Goal: Find specific page/section: Find specific page/section

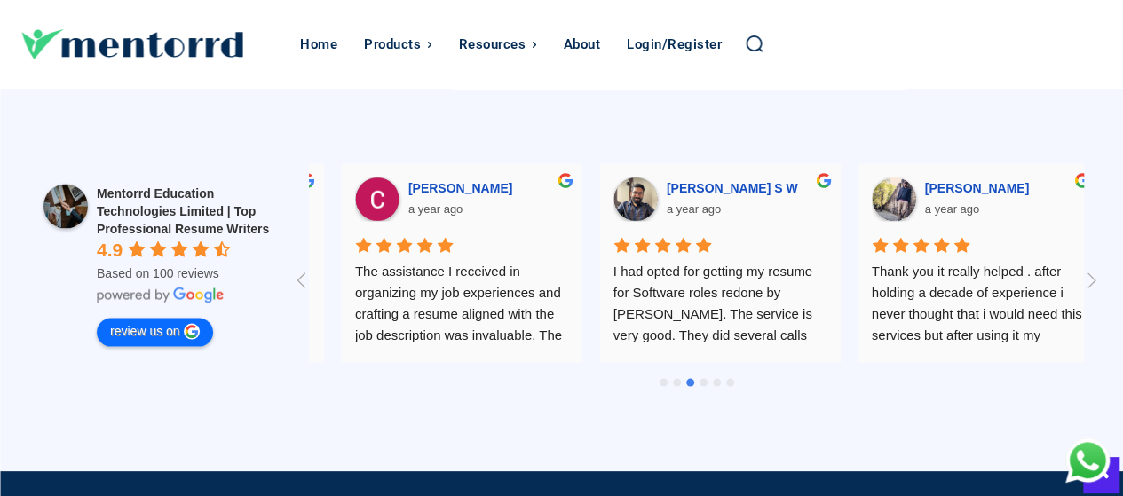
scroll to position [0, 1291]
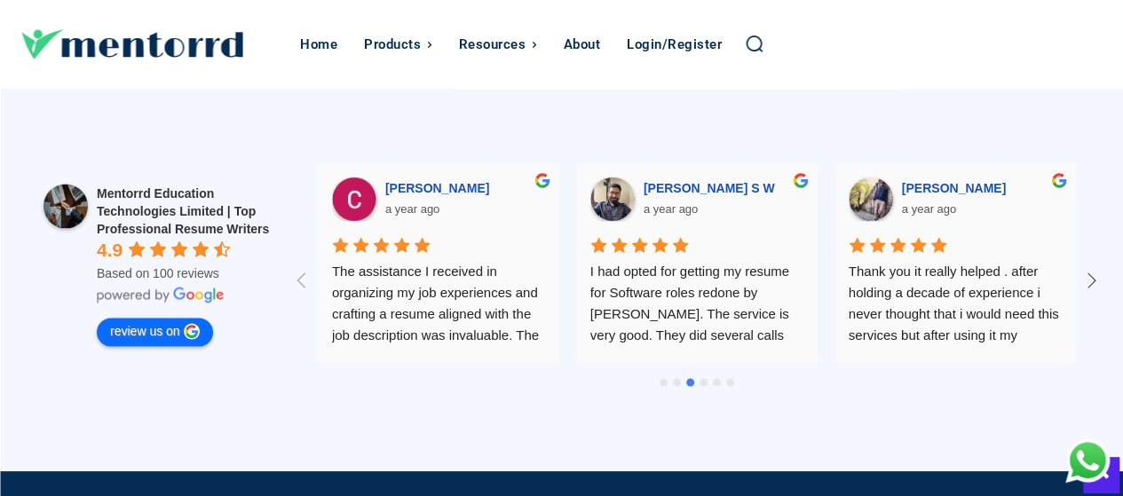
click at [1101, 271] on icon at bounding box center [1091, 279] width 29 height 29
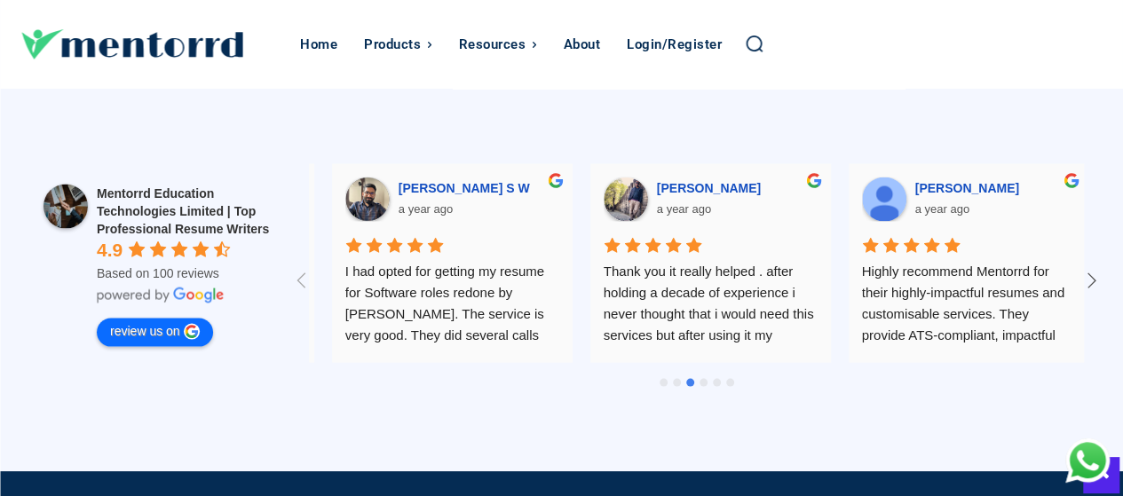
scroll to position [0, 1549]
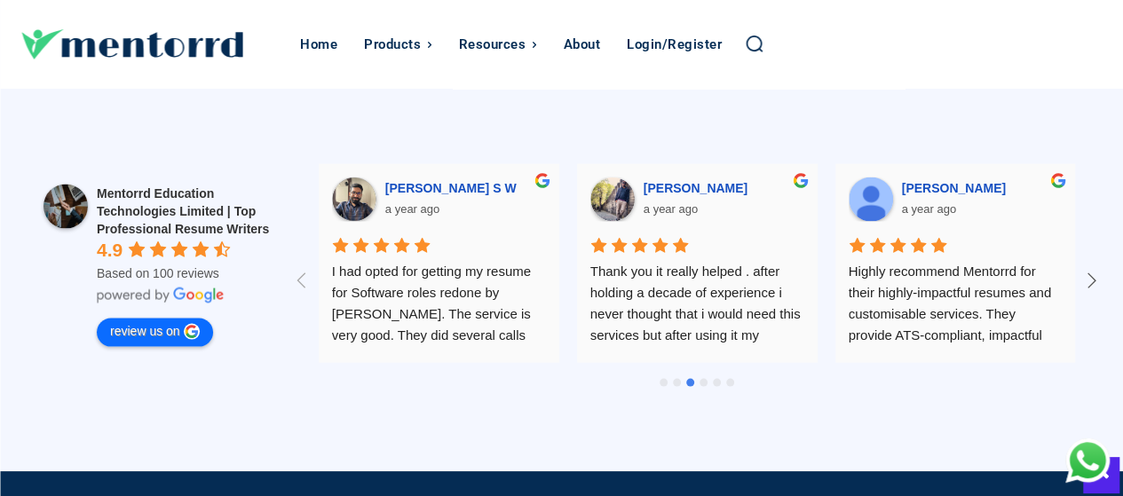
click at [1101, 271] on icon at bounding box center [1091, 279] width 29 height 29
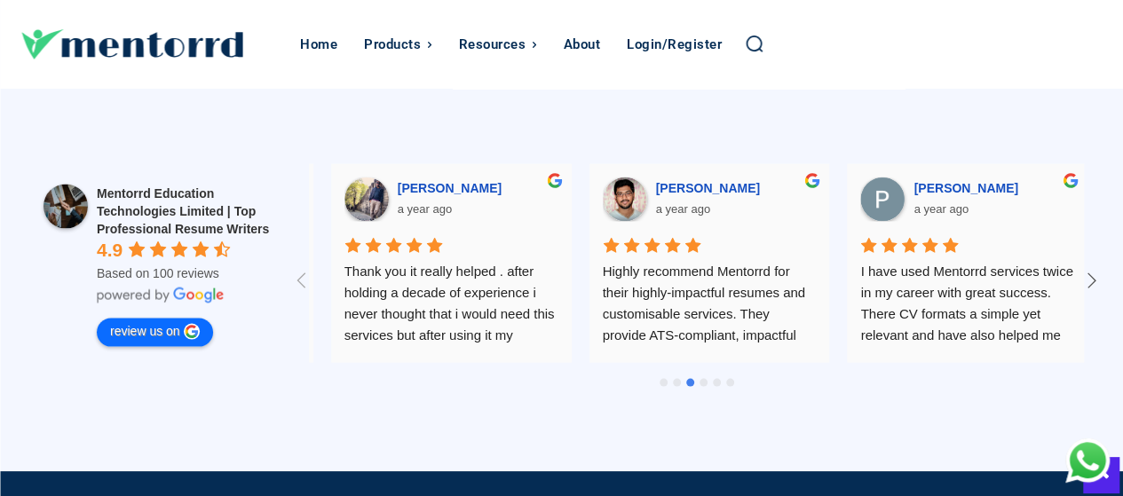
scroll to position [0, 1808]
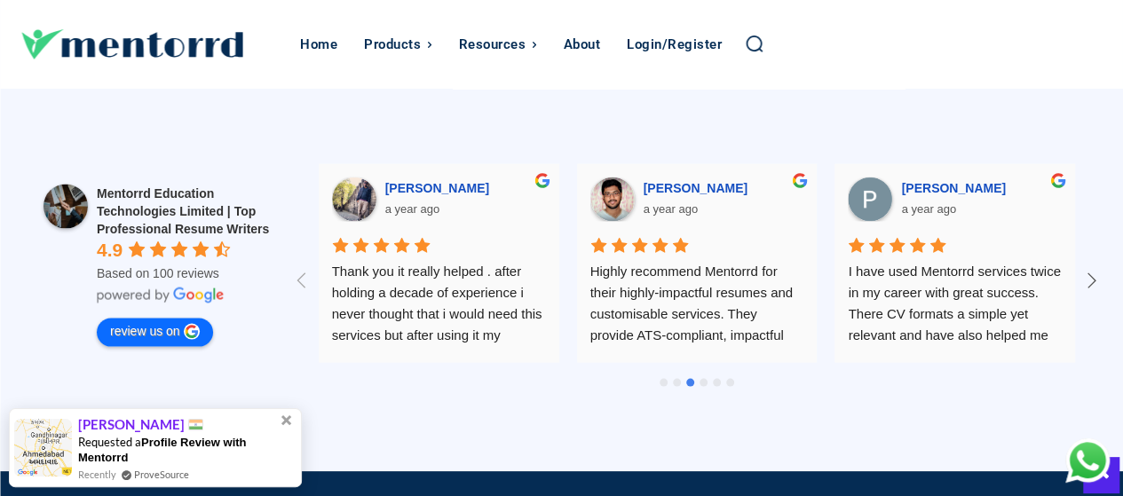
click at [1103, 269] on icon at bounding box center [1091, 279] width 29 height 29
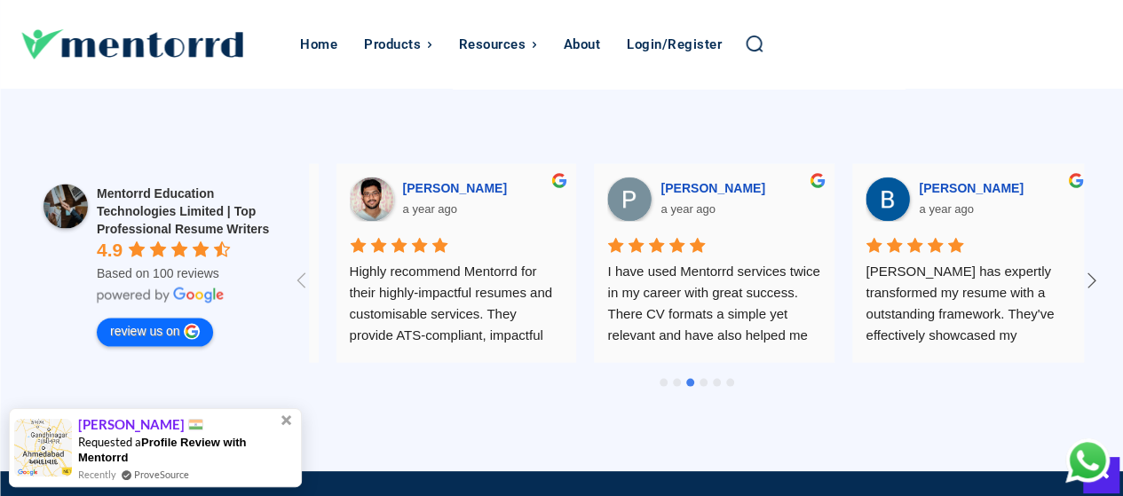
scroll to position [0, 2065]
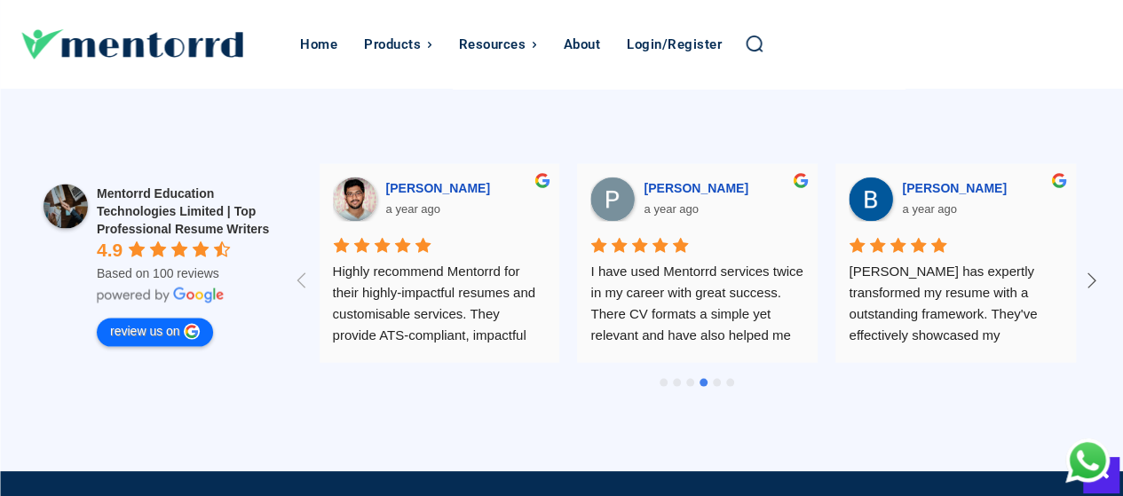
click at [1080, 276] on icon at bounding box center [1091, 279] width 29 height 29
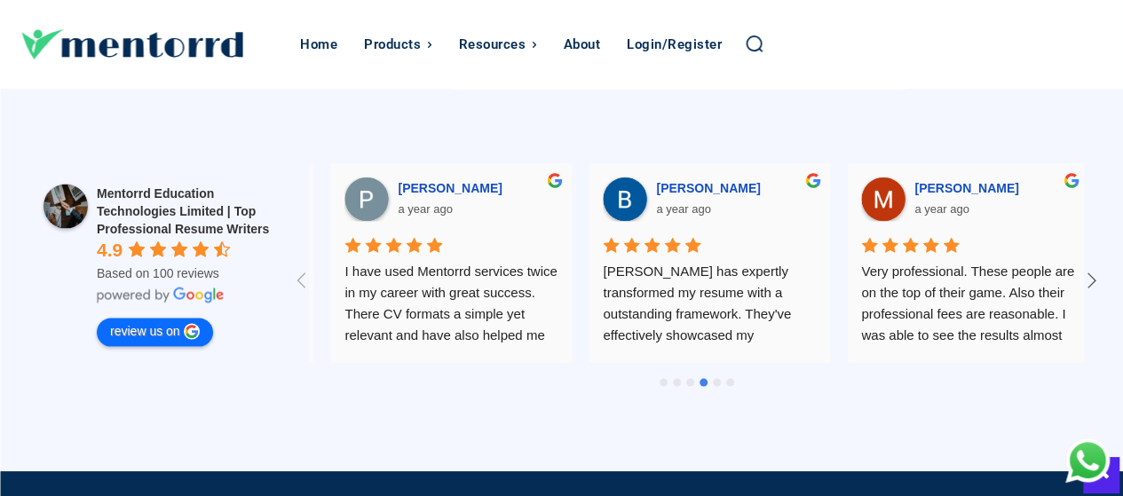
scroll to position [0, 2324]
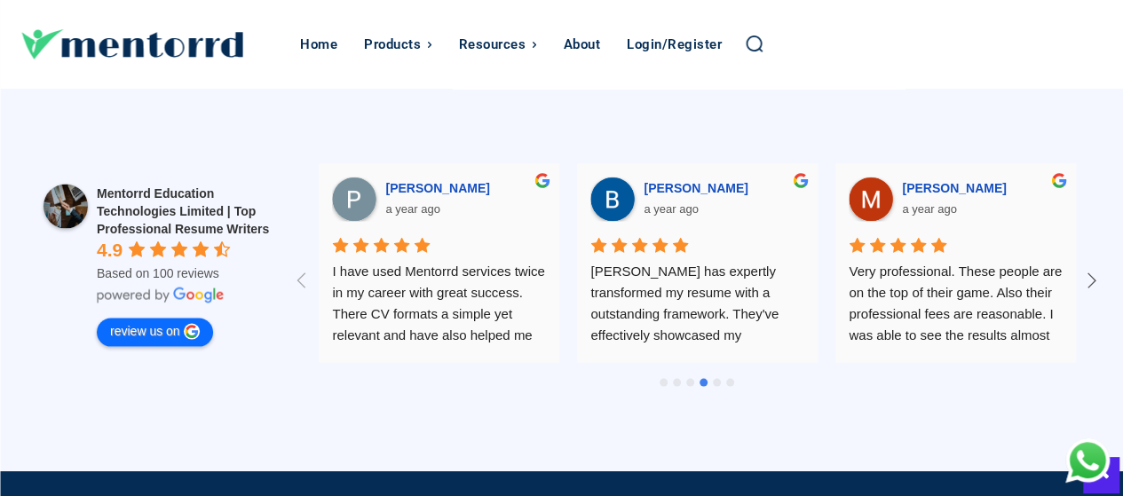
click at [1080, 276] on icon at bounding box center [1091, 279] width 29 height 29
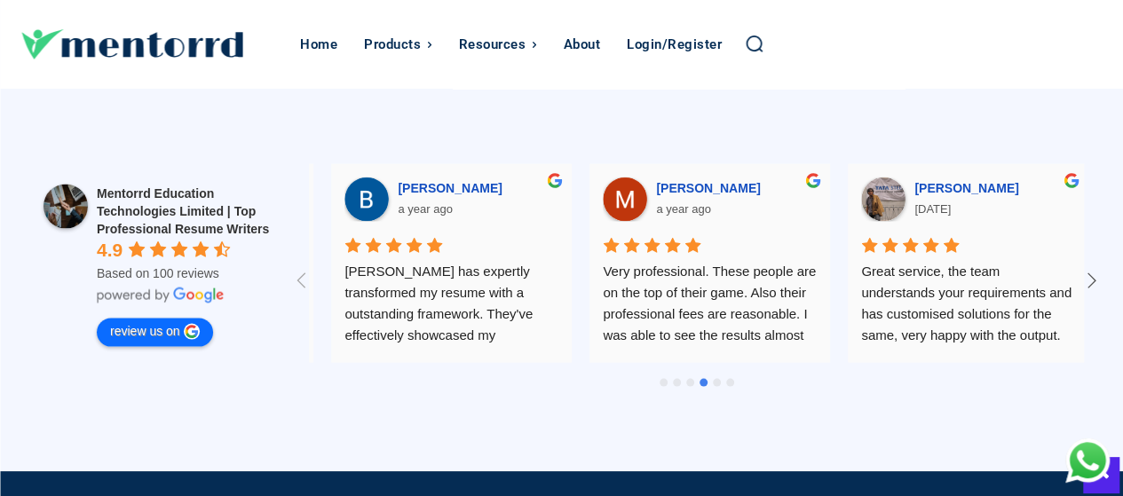
scroll to position [0, 2582]
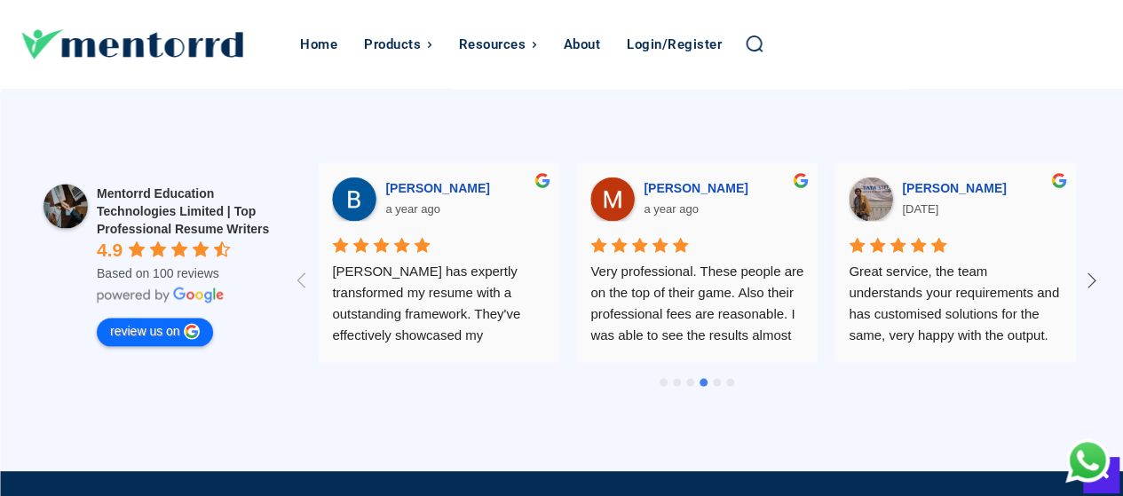
click at [1080, 276] on icon at bounding box center [1091, 279] width 29 height 29
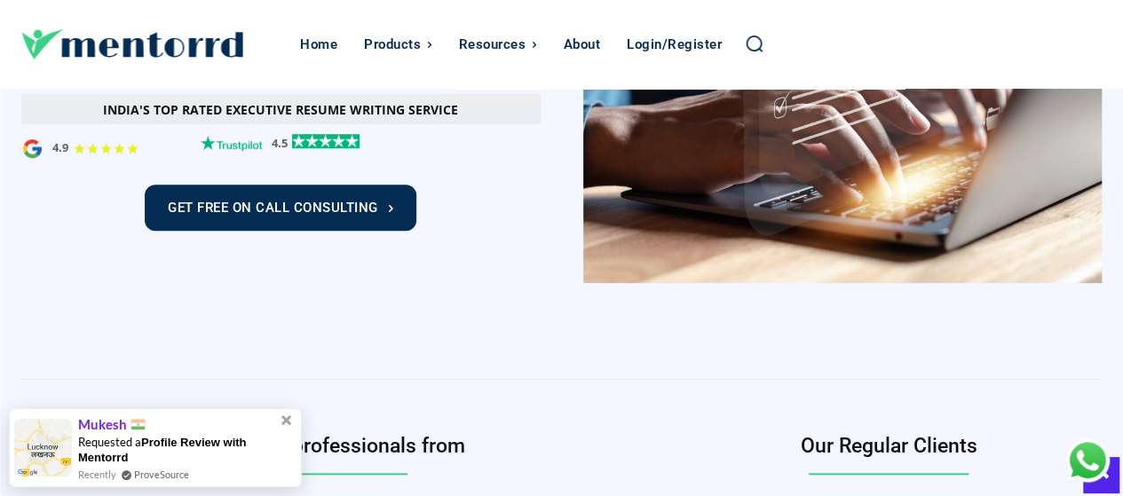
scroll to position [591, 0]
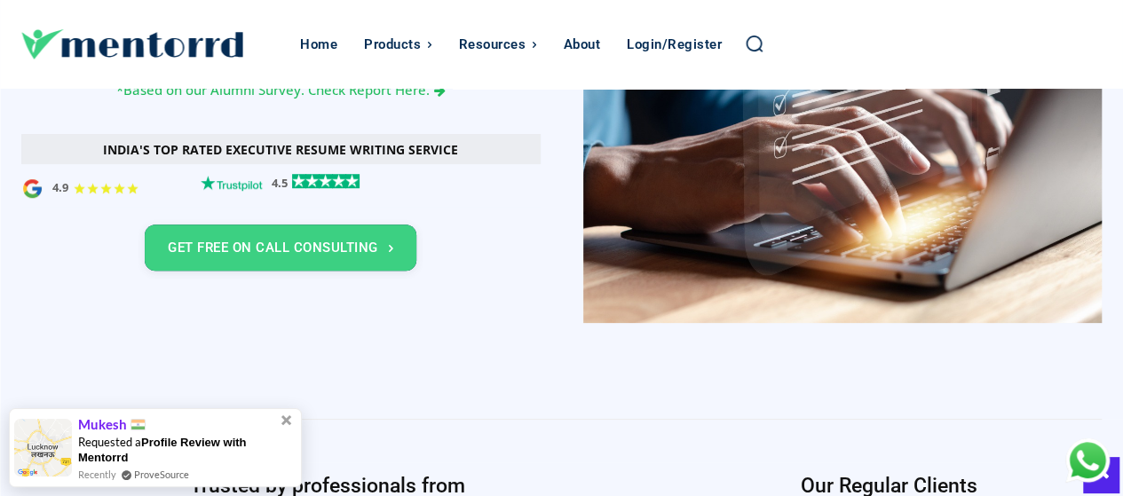
click at [359, 262] on link "Get Free On Call Consulting" at bounding box center [281, 248] width 272 height 46
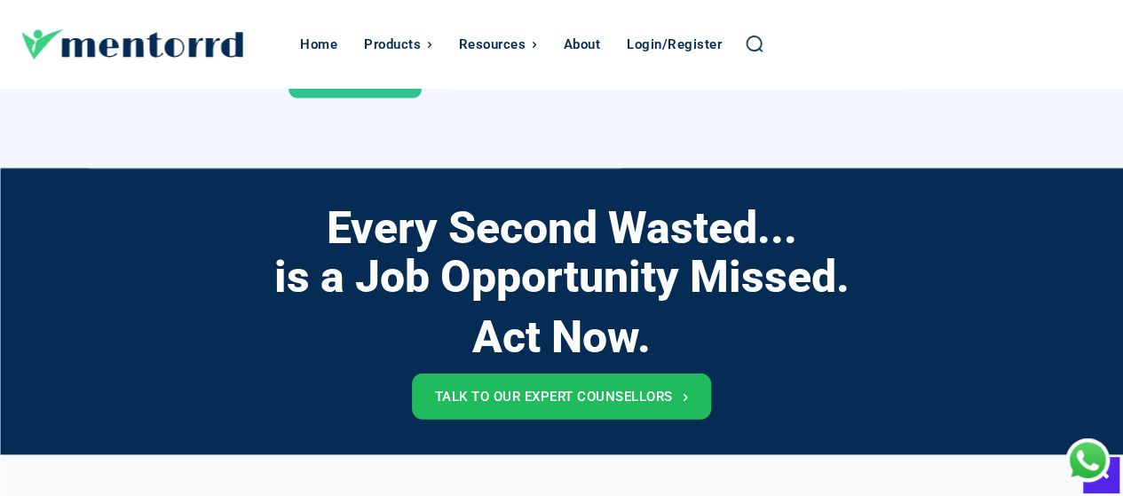
scroll to position [11966, 0]
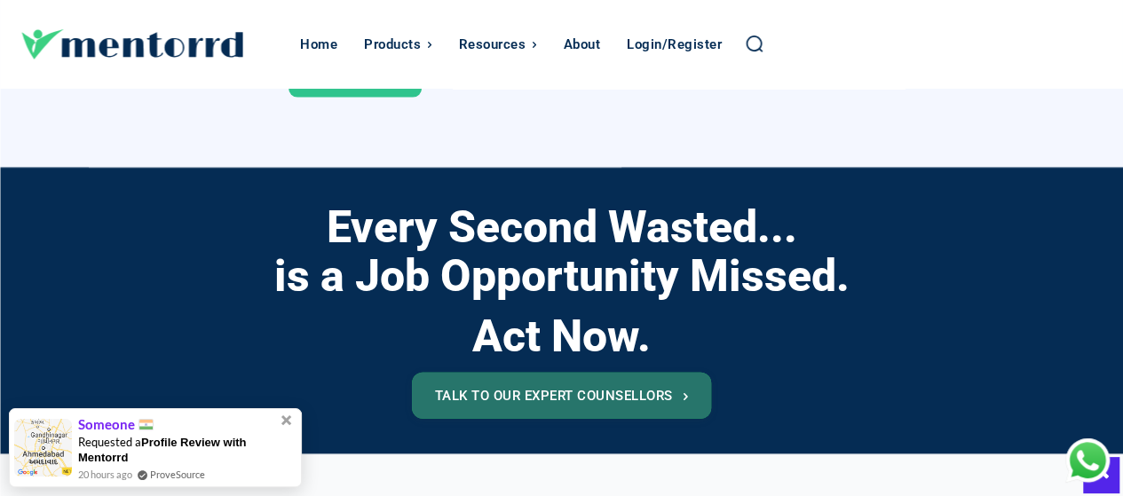
click at [497, 407] on link "Talk to our expert counsellors" at bounding box center [562, 396] width 300 height 46
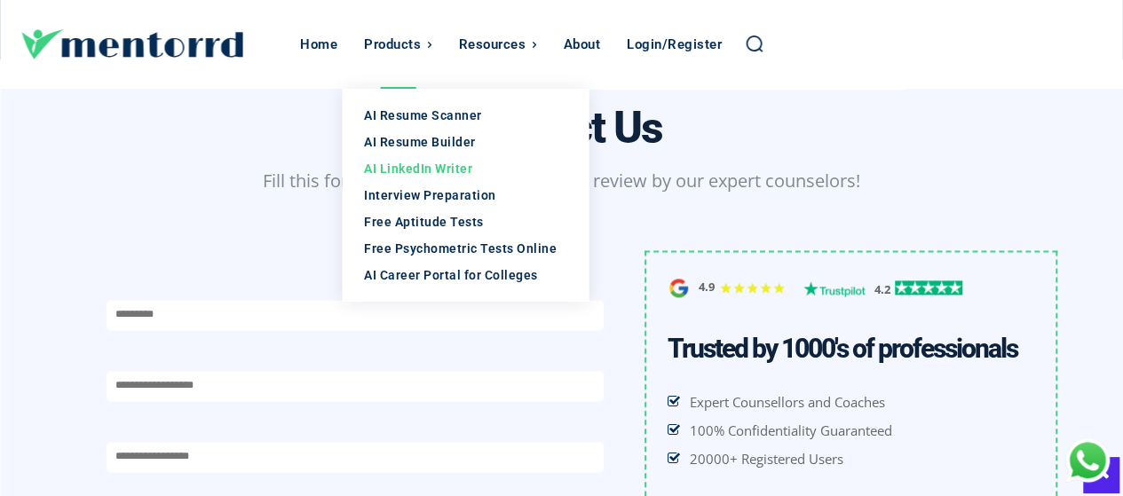
click at [401, 170] on div "AI LinkedIn Writer" at bounding box center [465, 169] width 202 height 18
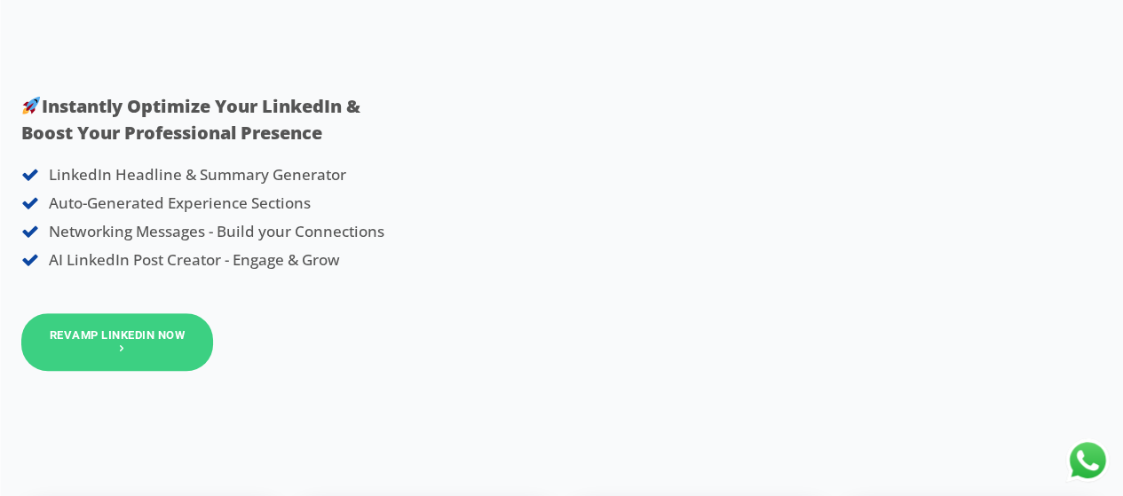
scroll to position [322, 0]
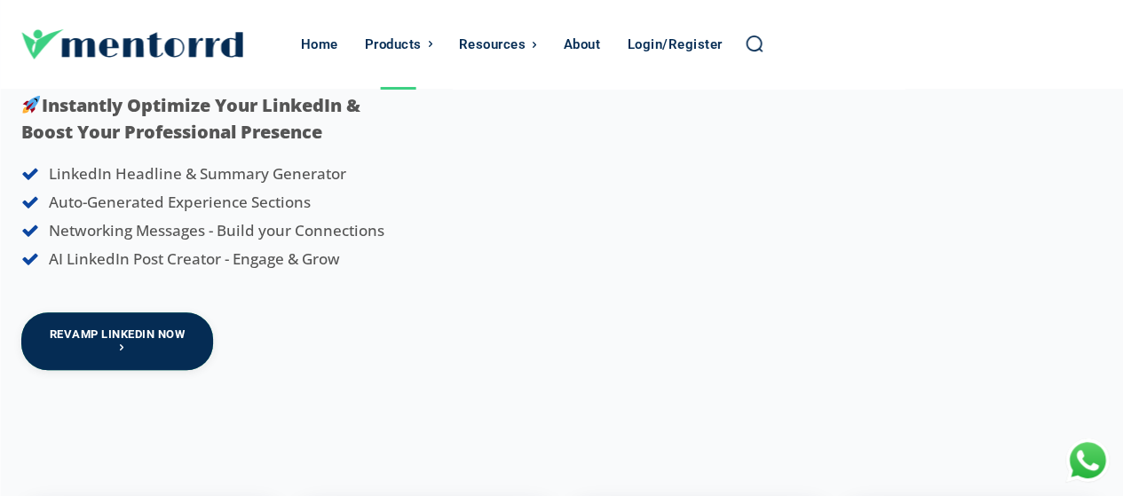
click at [140, 347] on link "Revamp Linkedin Now" at bounding box center [117, 342] width 192 height 58
